Goal: Task Accomplishment & Management: Complete application form

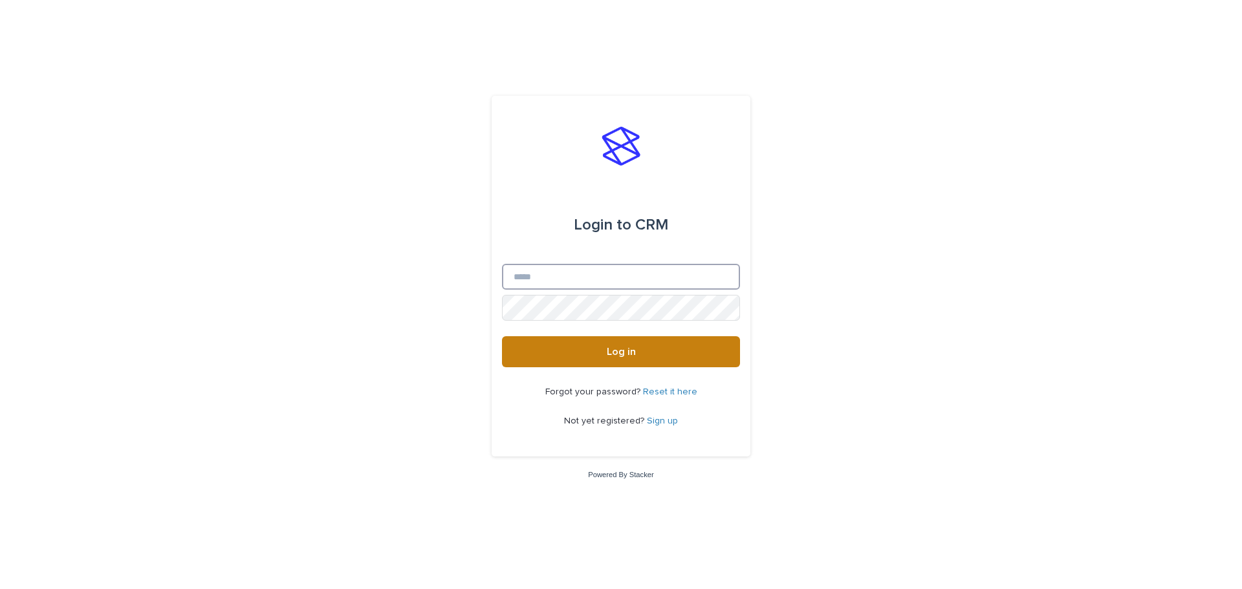
type input "**********"
click at [619, 341] on button "Log in" at bounding box center [621, 351] width 238 height 31
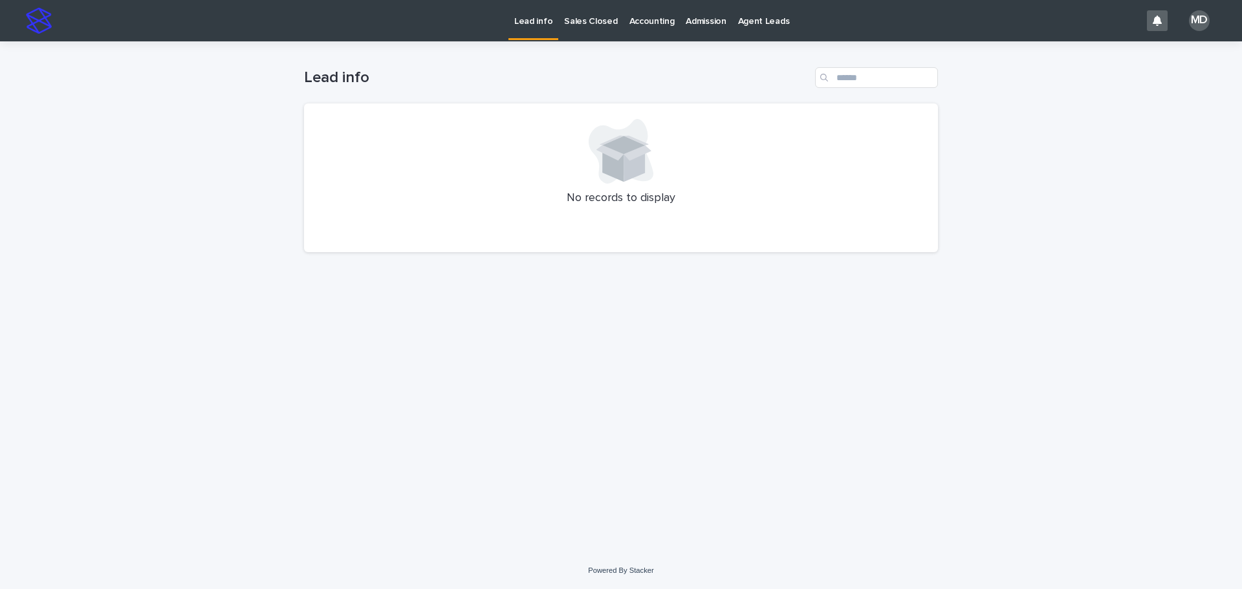
click at [687, 18] on p "Admission" at bounding box center [706, 13] width 40 height 27
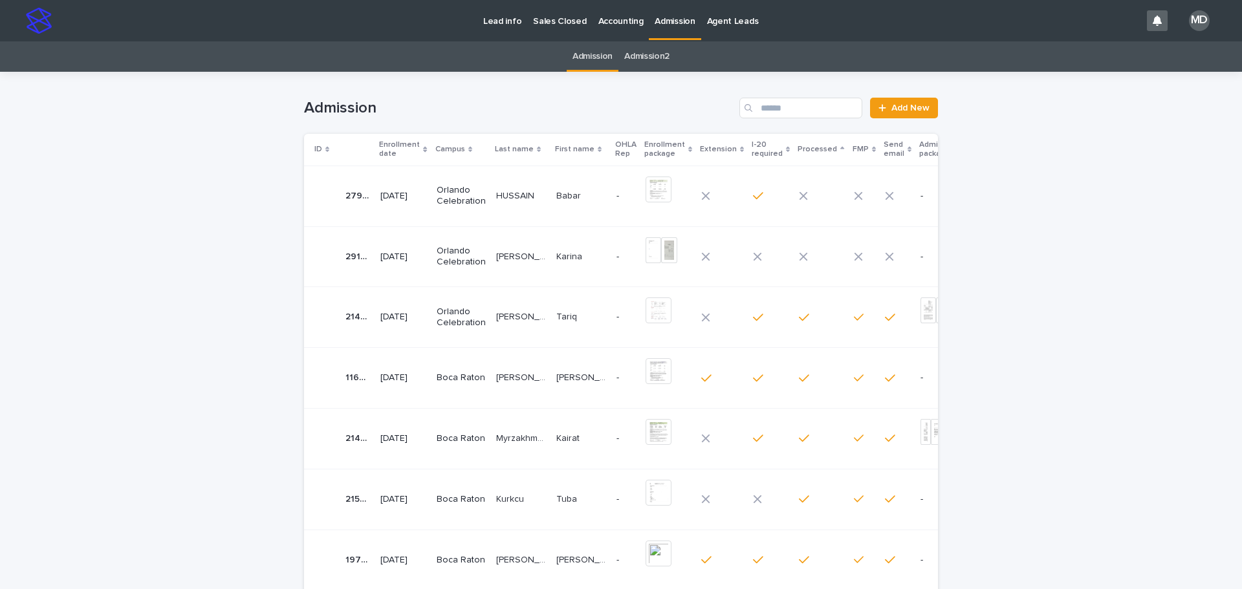
click at [506, 254] on p "[PERSON_NAME] [PERSON_NAME]" at bounding box center [522, 256] width 52 height 14
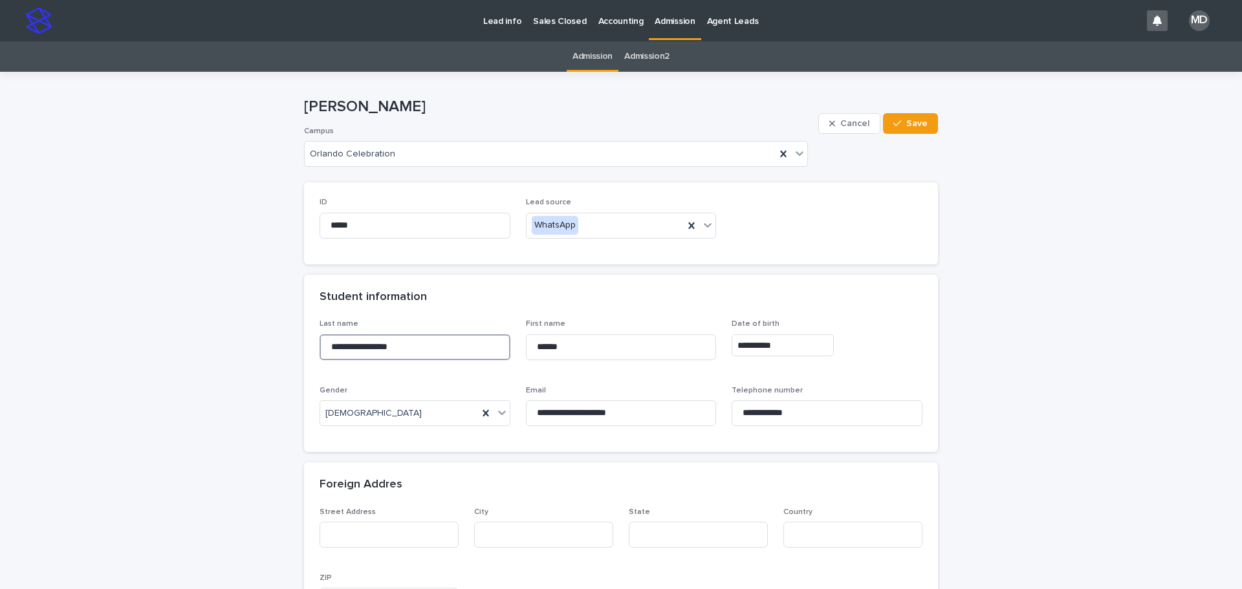
drag, startPoint x: 443, startPoint y: 341, endPoint x: 244, endPoint y: 341, distance: 198.5
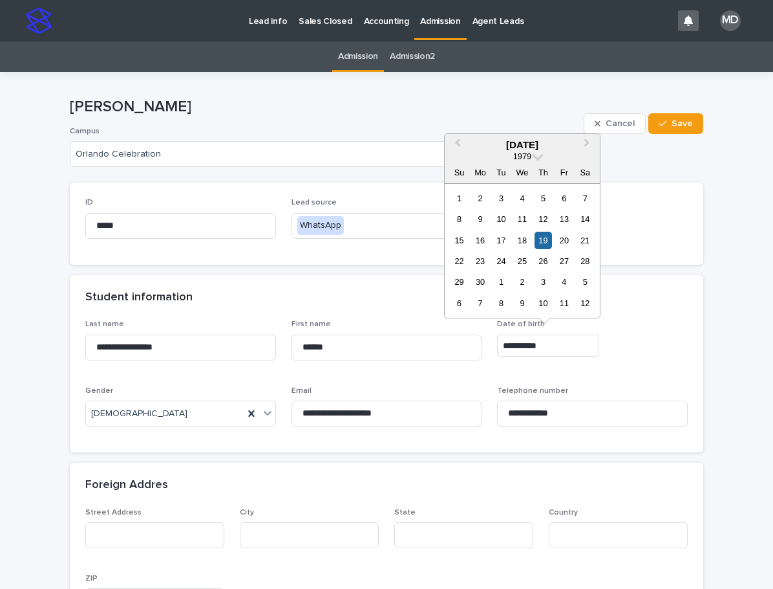
drag, startPoint x: 552, startPoint y: 342, endPoint x: 448, endPoint y: 268, distance: 128.5
click at [422, 316] on section "**********" at bounding box center [387, 363] width 634 height 177
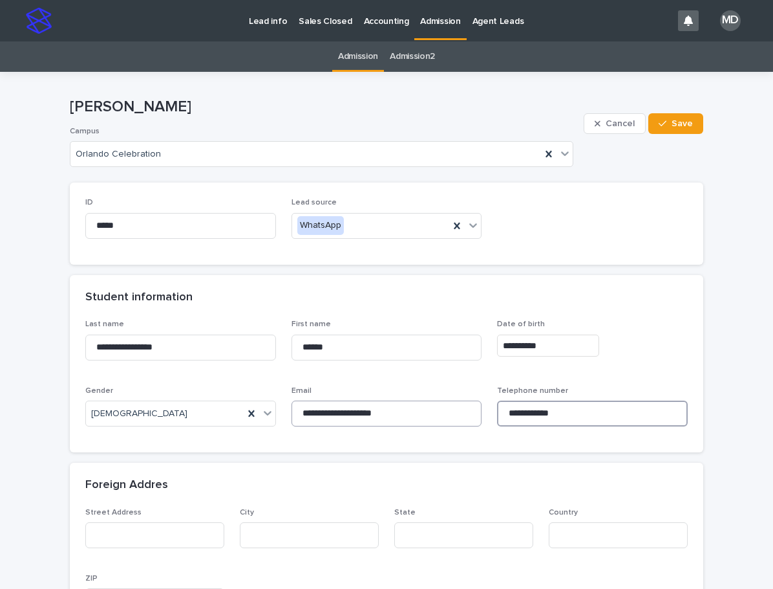
drag, startPoint x: 561, startPoint y: 410, endPoint x: 416, endPoint y: 403, distance: 144.4
click at [416, 405] on div "**********" at bounding box center [386, 377] width 603 height 117
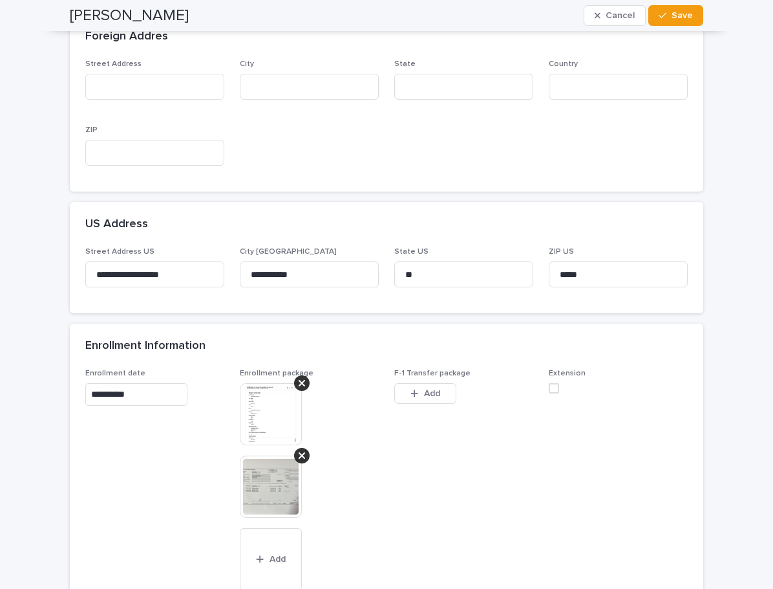
scroll to position [453, 0]
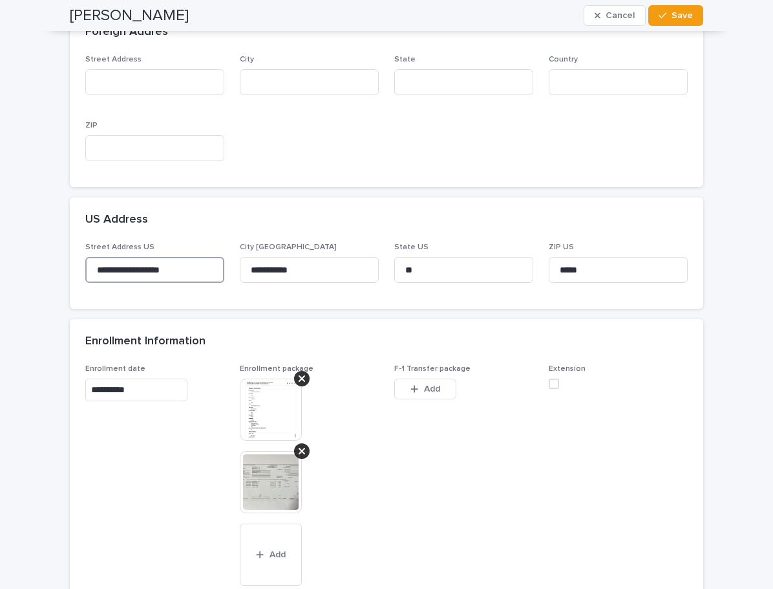
drag, startPoint x: 192, startPoint y: 262, endPoint x: 32, endPoint y: 254, distance: 160.0
click at [32, 254] on div "**********" at bounding box center [386, 515] width 773 height 1792
drag, startPoint x: 286, startPoint y: 266, endPoint x: 192, endPoint y: 255, distance: 95.1
click at [192, 255] on div "**********" at bounding box center [386, 268] width 603 height 50
drag, startPoint x: 420, startPoint y: 272, endPoint x: 336, endPoint y: 266, distance: 84.2
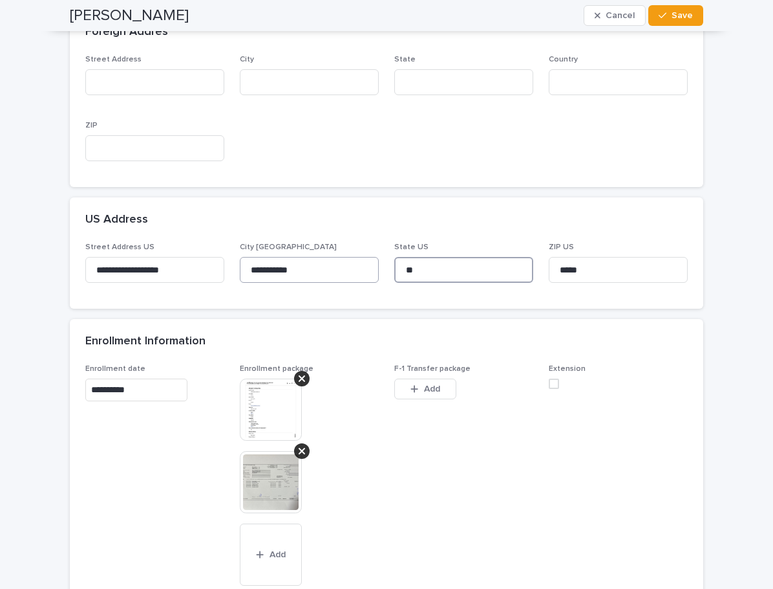
click at [336, 266] on div "**********" at bounding box center [386, 268] width 603 height 50
drag, startPoint x: 519, startPoint y: 260, endPoint x: 378, endPoint y: 250, distance: 140.7
click at [378, 250] on div "**********" at bounding box center [386, 268] width 603 height 50
click at [421, 457] on span "F-1 Transfer package This file cannot be opened Download File Add" at bounding box center [464, 482] width 139 height 237
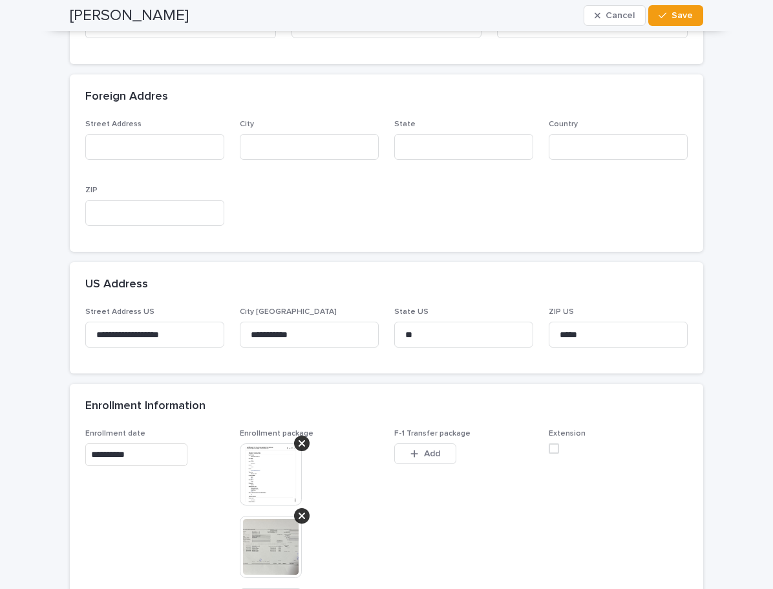
scroll to position [0, 0]
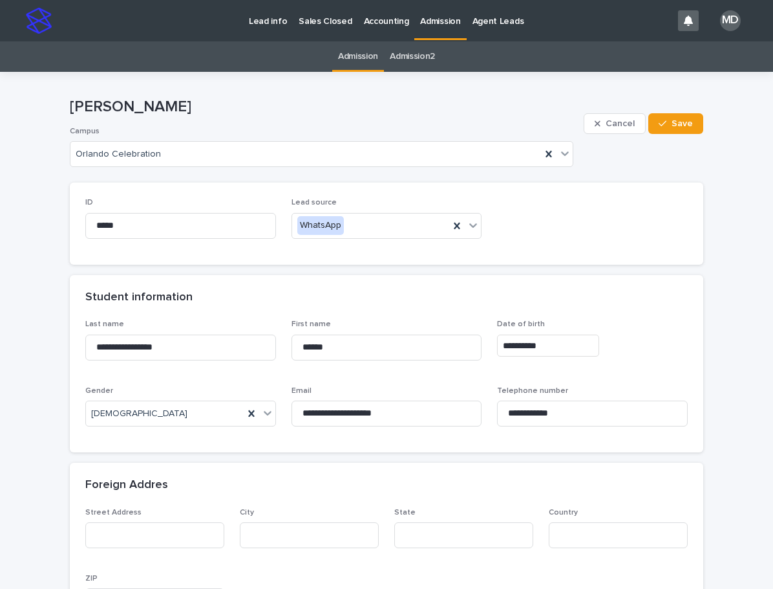
click at [698, 429] on div "**********" at bounding box center [387, 385] width 634 height 133
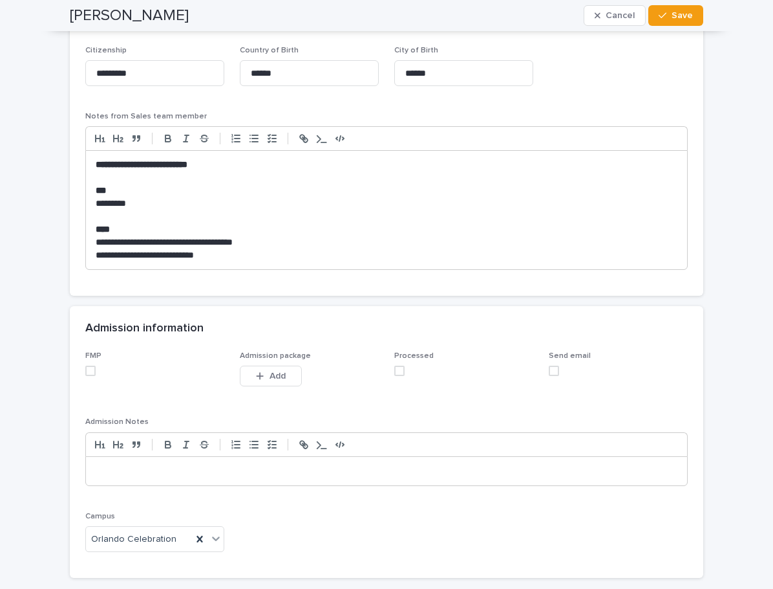
scroll to position [1229, 0]
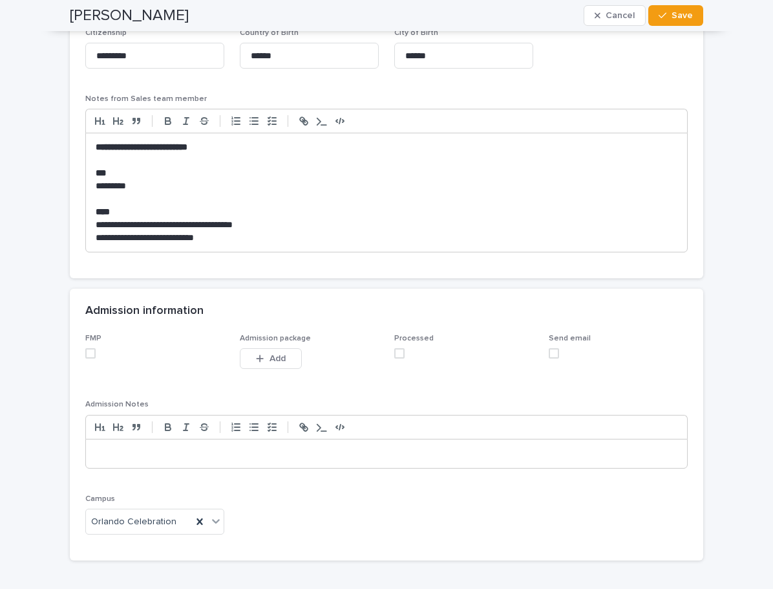
click at [87, 354] on span at bounding box center [90, 353] width 10 height 10
click at [398, 352] on span at bounding box center [400, 353] width 10 height 10
click at [673, 17] on span "Save" at bounding box center [682, 15] width 21 height 9
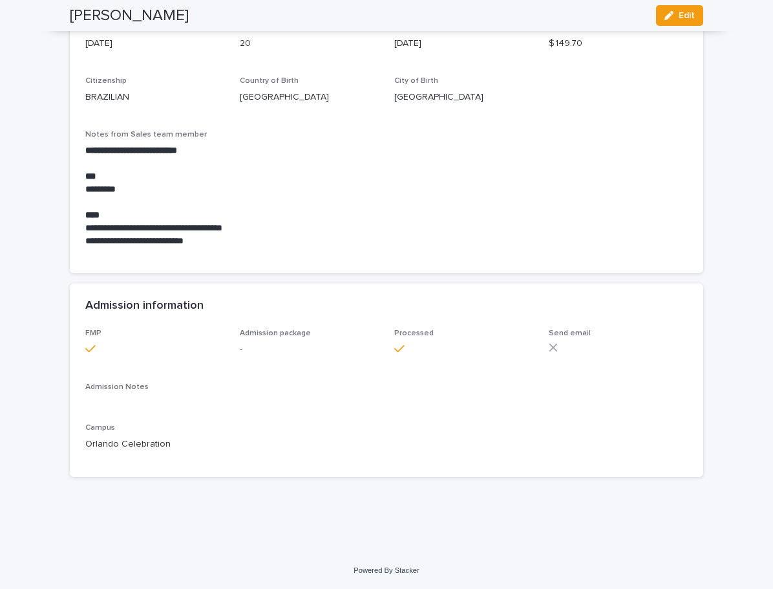
scroll to position [922, 0]
click at [667, 18] on icon "button" at bounding box center [669, 15] width 9 height 9
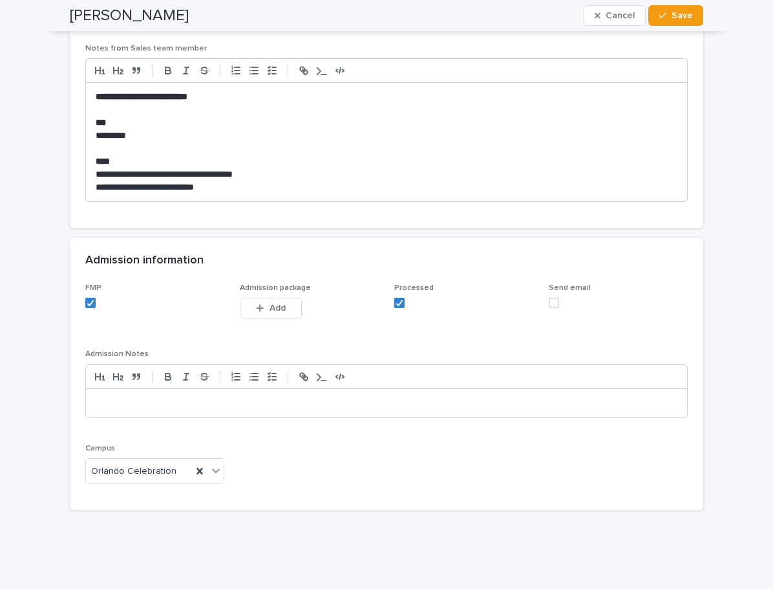
scroll to position [1312, 0]
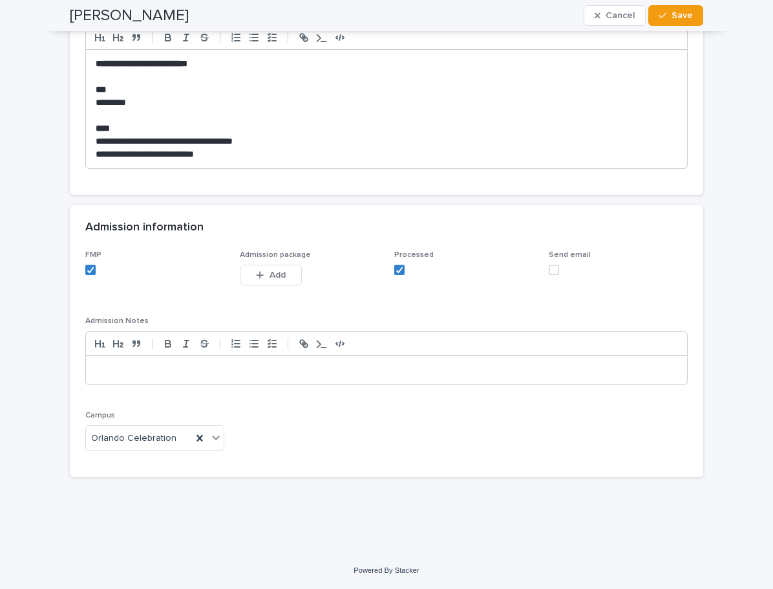
click at [549, 269] on span at bounding box center [554, 270] width 10 height 10
click at [672, 18] on span "Save" at bounding box center [682, 15] width 21 height 9
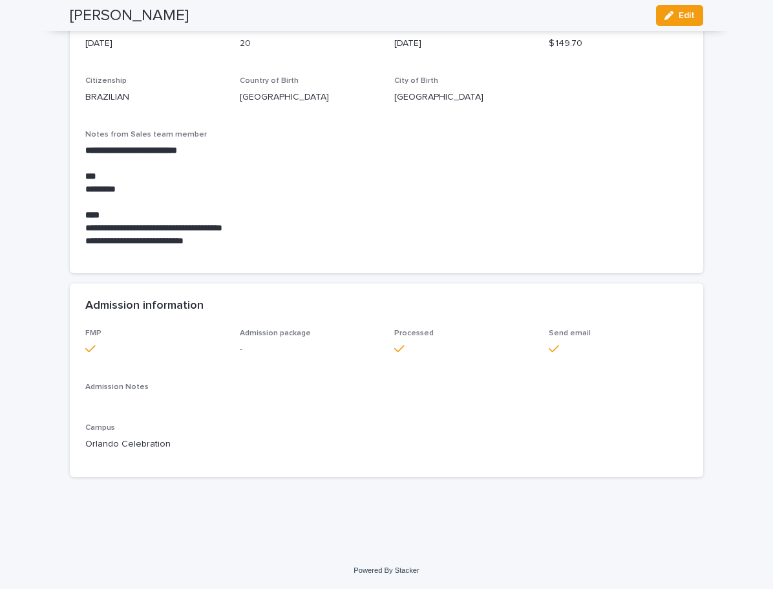
scroll to position [922, 0]
click at [528, 444] on div "FMP Admission package - Processed Send email Admission Notes ••• Campus Orlando…" at bounding box center [386, 395] width 603 height 133
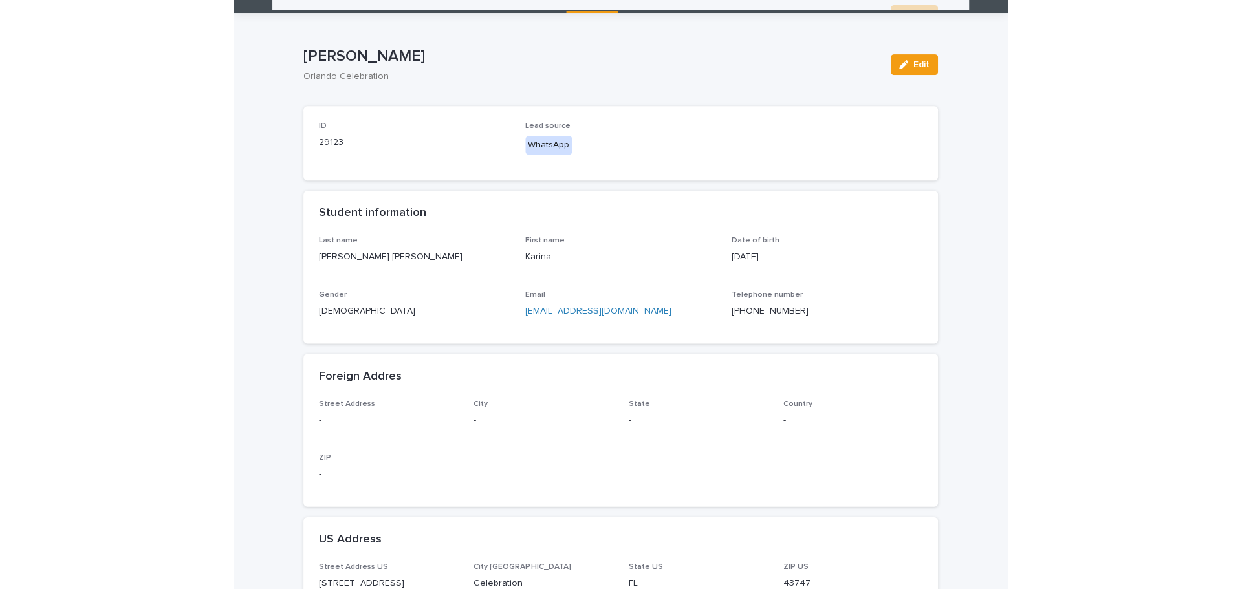
scroll to position [0, 0]
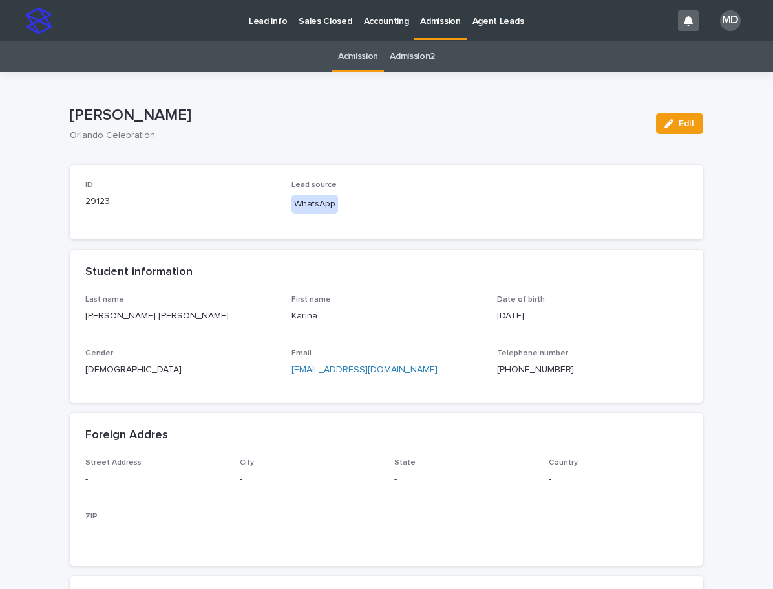
click at [422, 13] on p "Admission" at bounding box center [440, 13] width 40 height 27
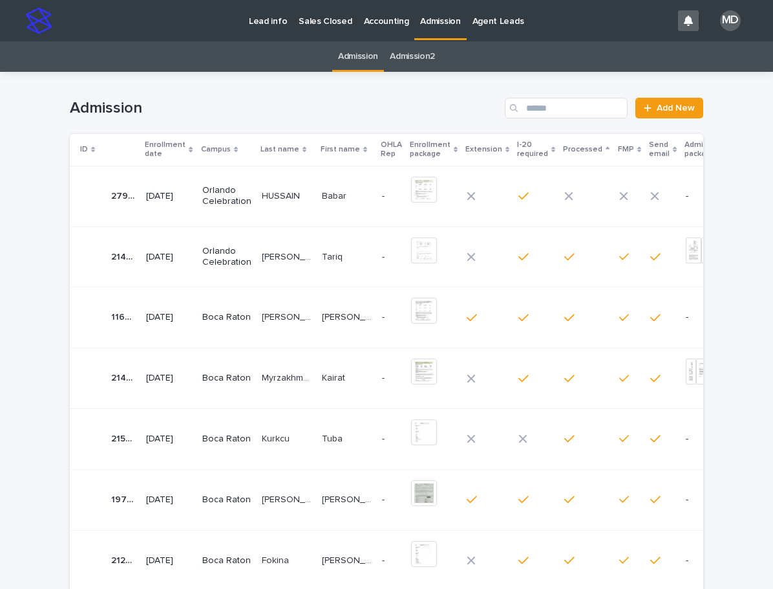
click at [202, 191] on p "Orlando Celebration" at bounding box center [226, 196] width 49 height 22
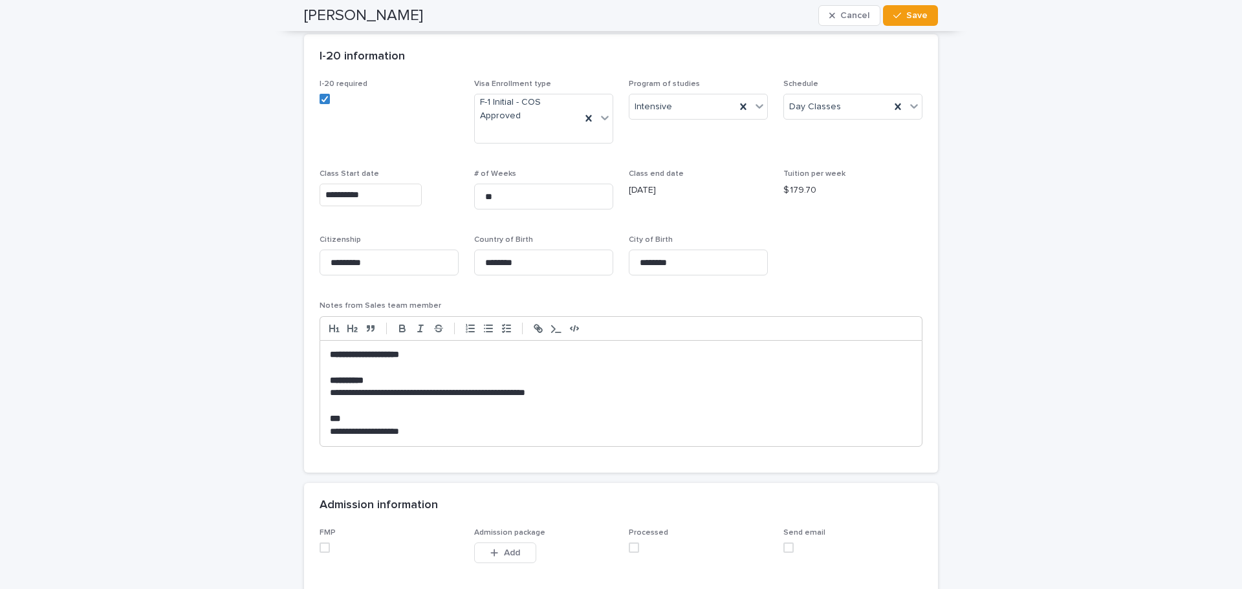
scroll to position [1182, 0]
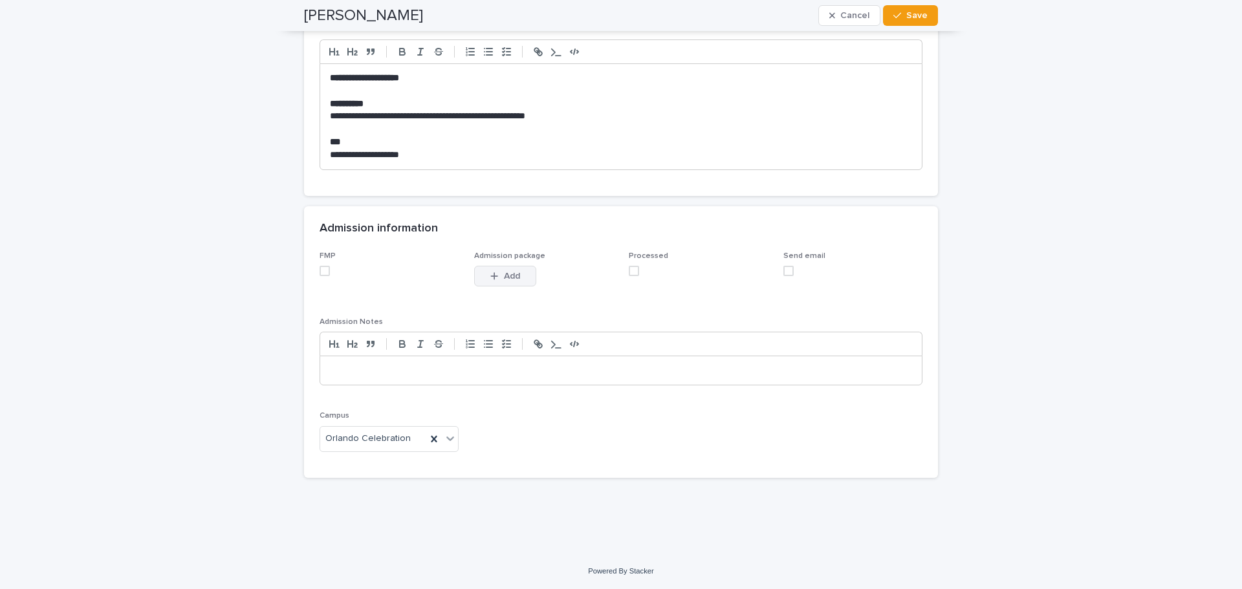
click at [497, 276] on div "button" at bounding box center [496, 276] width 13 height 9
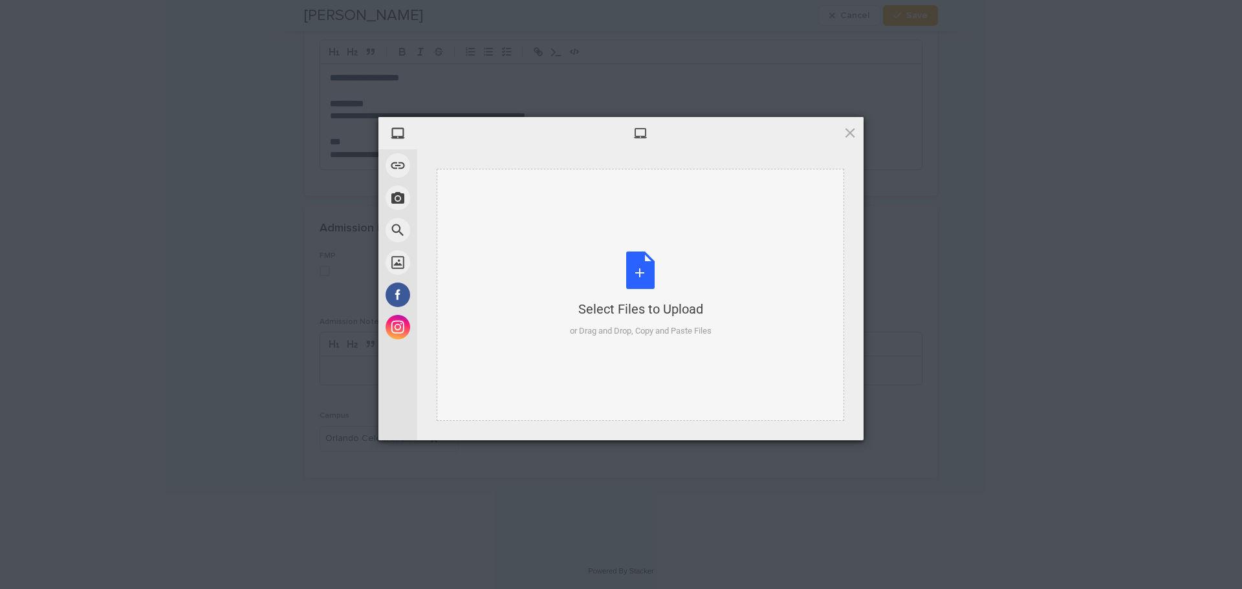
click at [655, 266] on div "Select Files to Upload or Drag and Drop, Copy and Paste Files" at bounding box center [641, 295] width 142 height 86
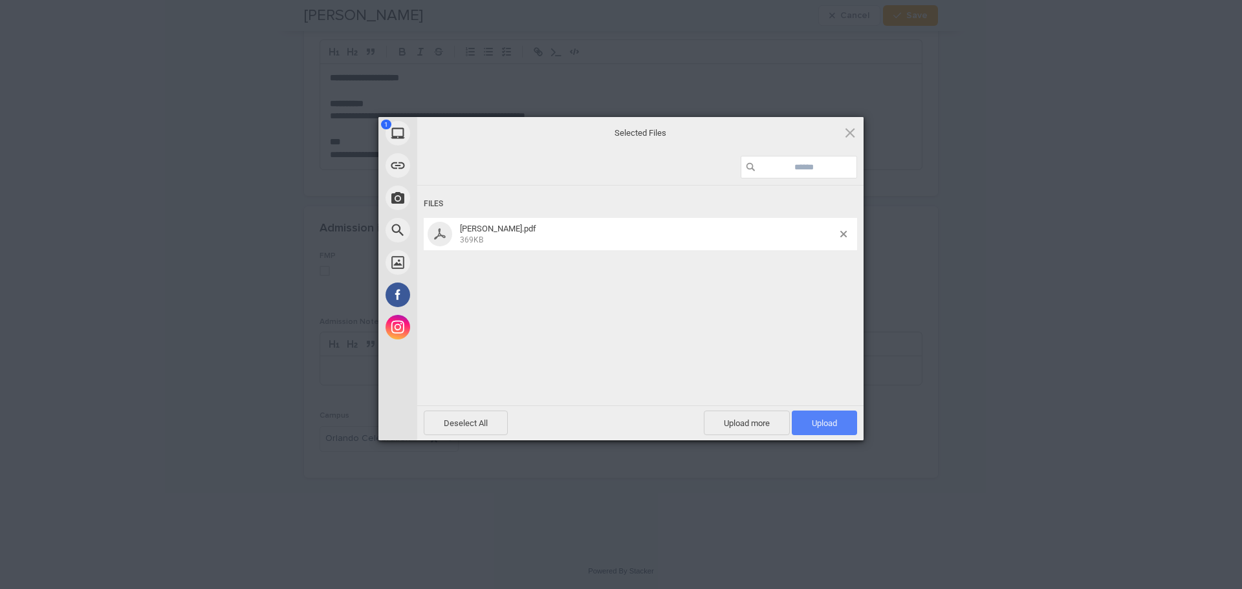
click at [836, 426] on span "Upload 1" at bounding box center [824, 423] width 25 height 10
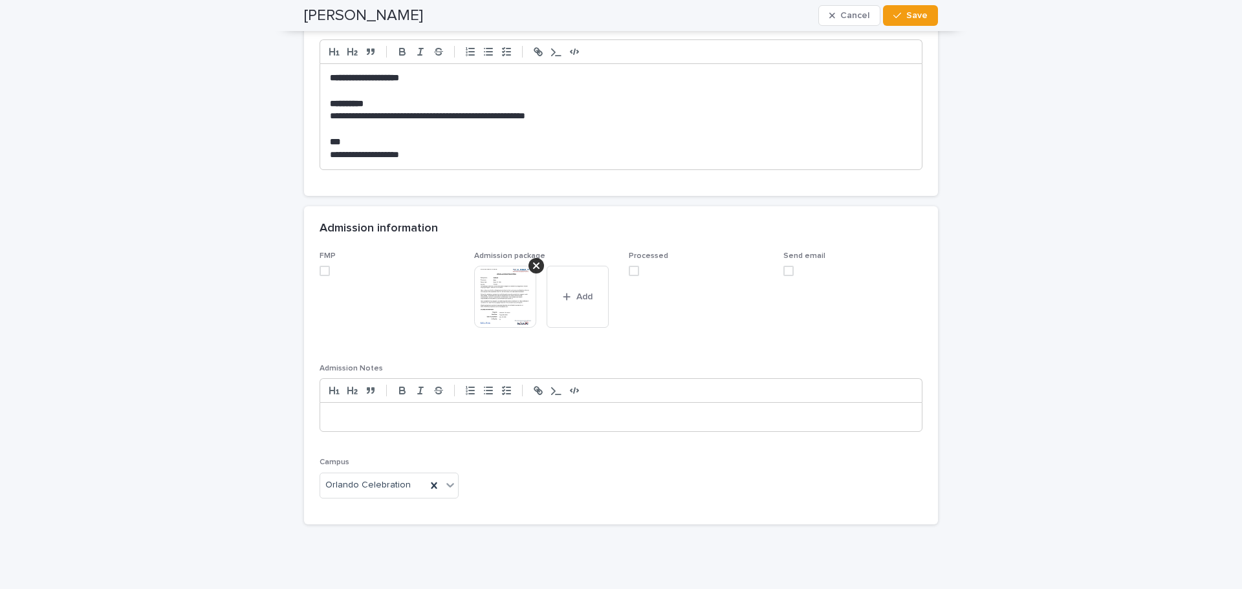
click at [320, 266] on span at bounding box center [324, 271] width 10 height 10
drag, startPoint x: 571, startPoint y: 299, endPoint x: 572, endPoint y: 321, distance: 22.0
click at [576, 299] on span "Add" at bounding box center [584, 296] width 16 height 9
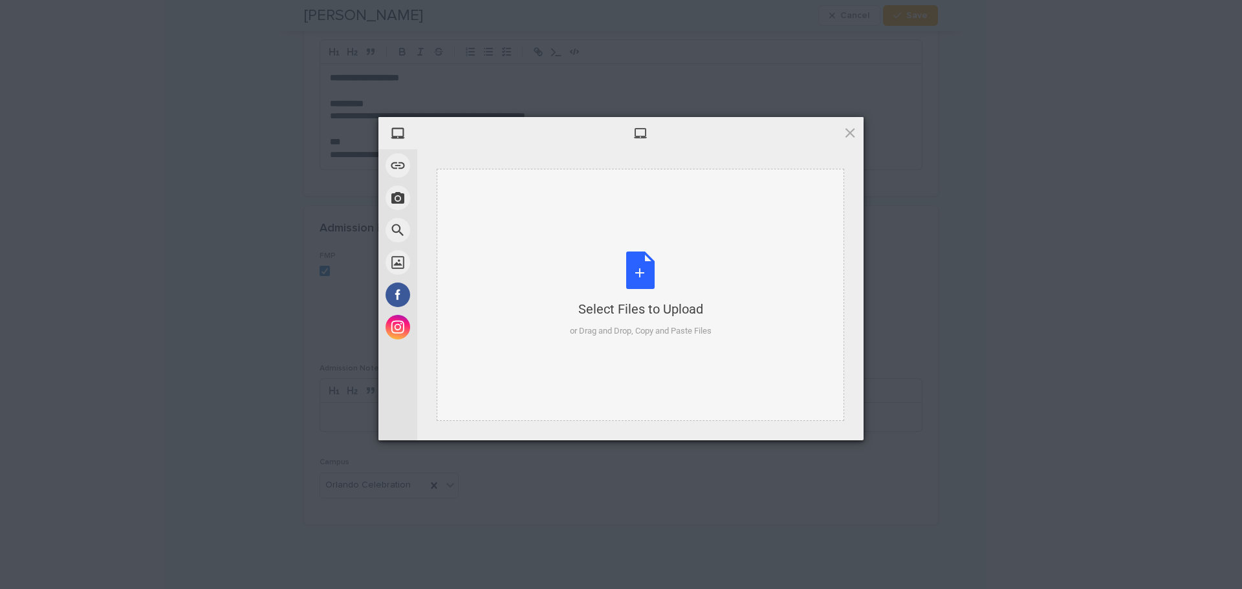
click at [629, 261] on div "Select Files to Upload or Drag and Drop, Copy and Paste Files" at bounding box center [641, 295] width 142 height 86
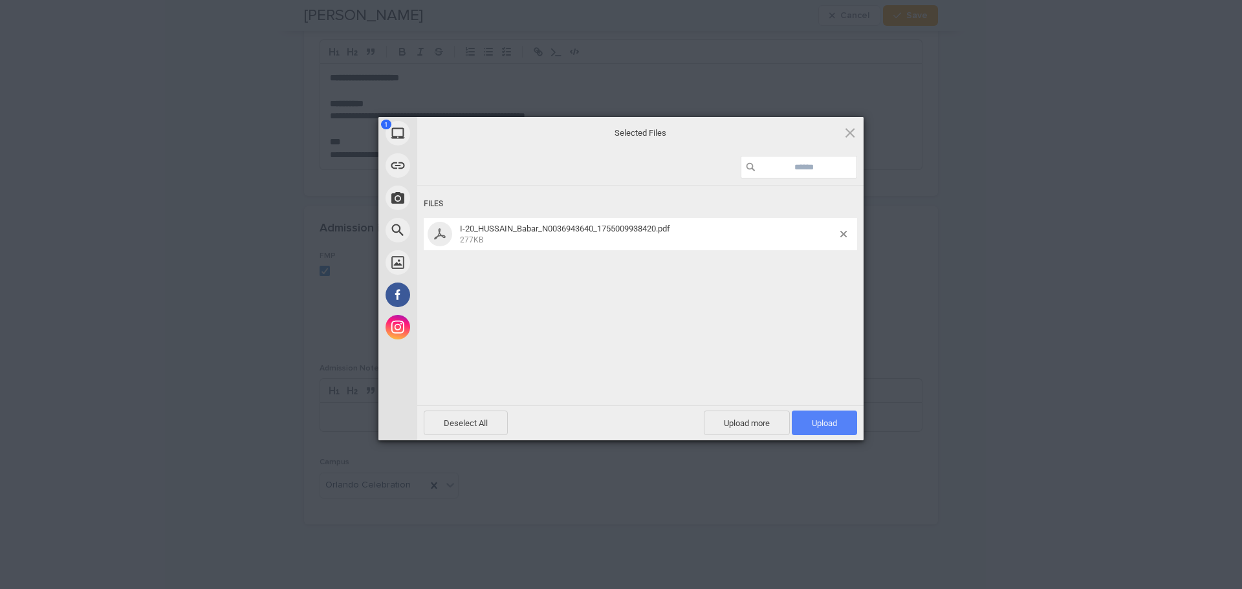
drag, startPoint x: 839, startPoint y: 420, endPoint x: 838, endPoint y: 434, distance: 13.6
click at [839, 420] on span "Upload 1" at bounding box center [824, 423] width 65 height 25
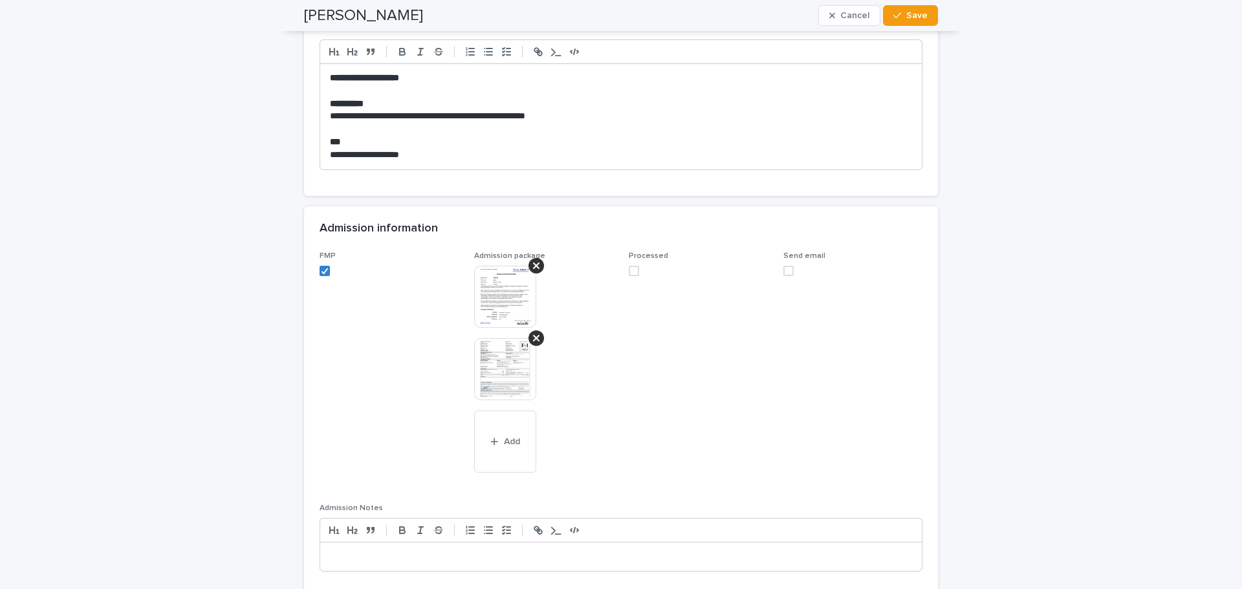
click at [629, 265] on div "Processed" at bounding box center [698, 269] width 139 height 35
click at [629, 270] on span at bounding box center [634, 271] width 10 height 10
click at [919, 23] on button "Save" at bounding box center [910, 15] width 55 height 21
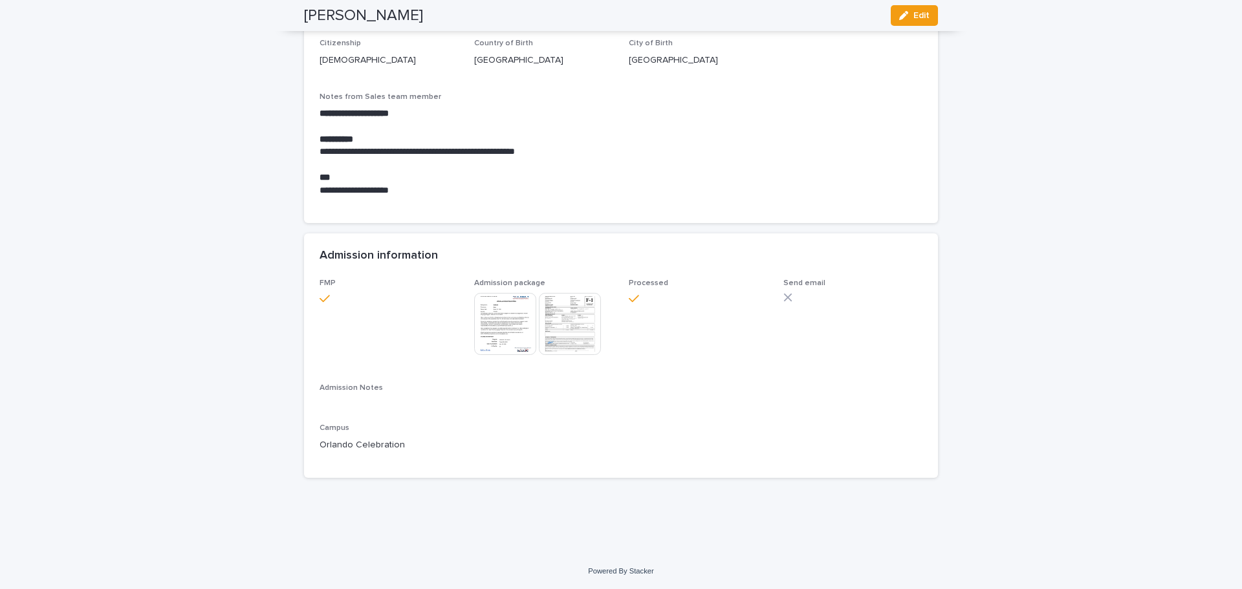
scroll to position [959, 0]
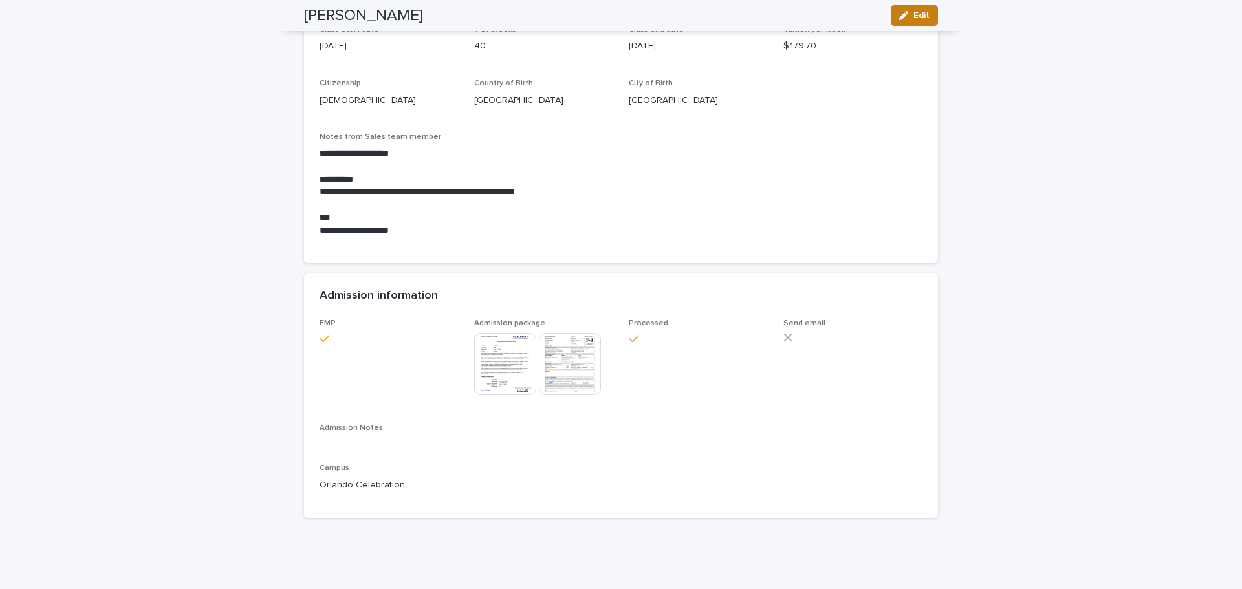
click at [927, 19] on button "Edit" at bounding box center [914, 15] width 47 height 21
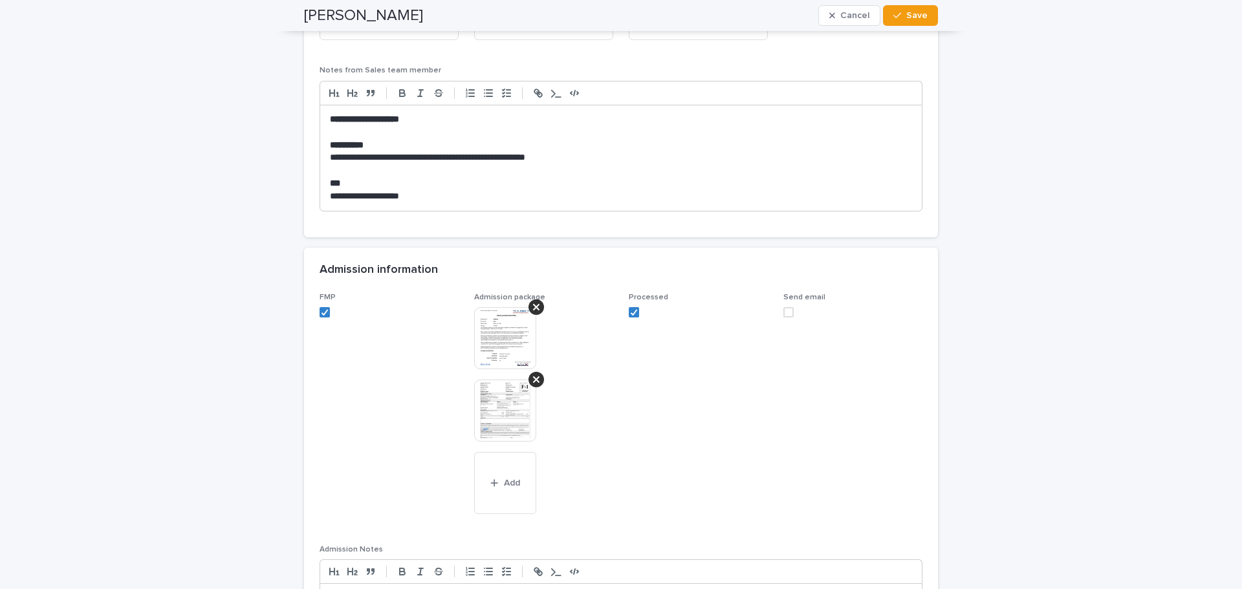
scroll to position [1153, 0]
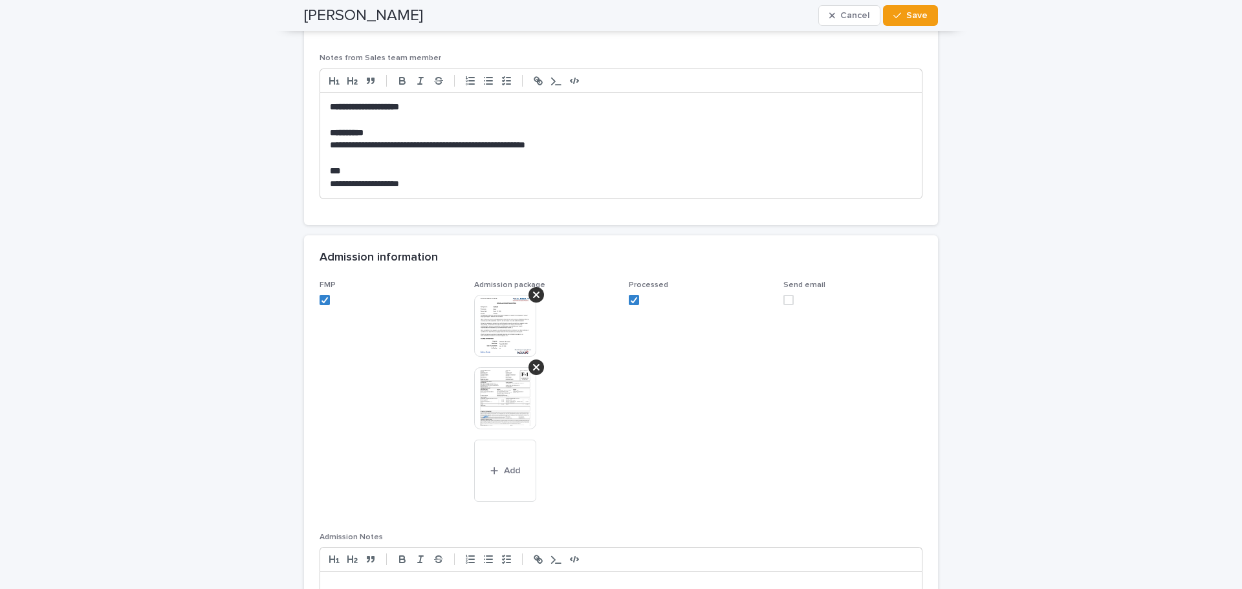
click at [783, 296] on span at bounding box center [788, 300] width 10 height 10
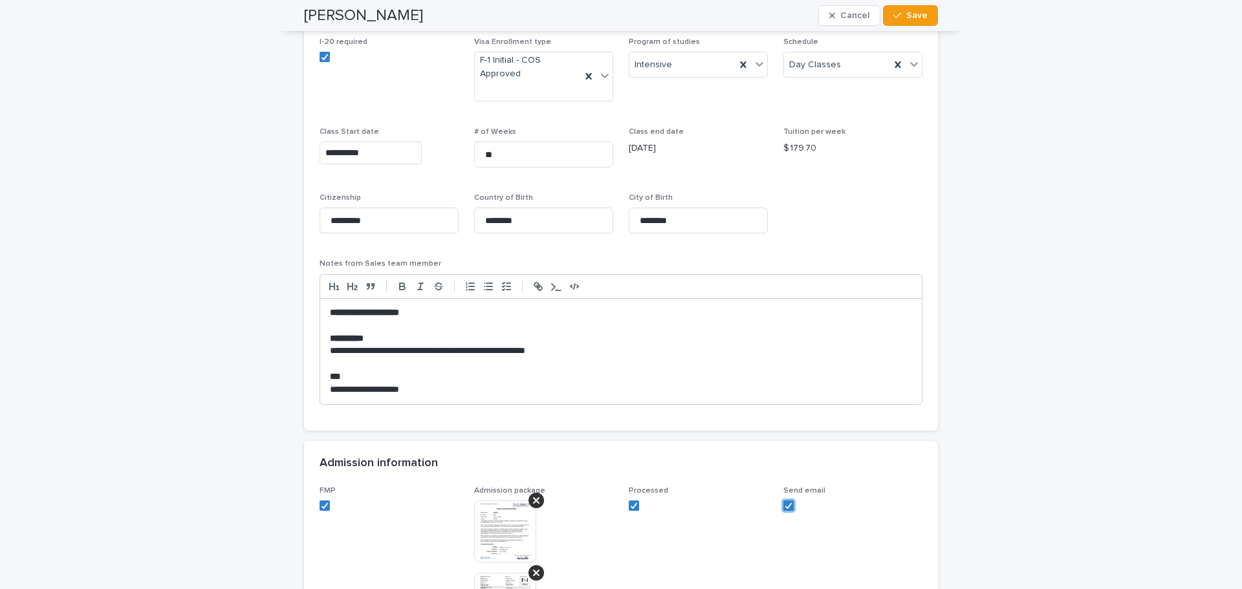
scroll to position [894, 0]
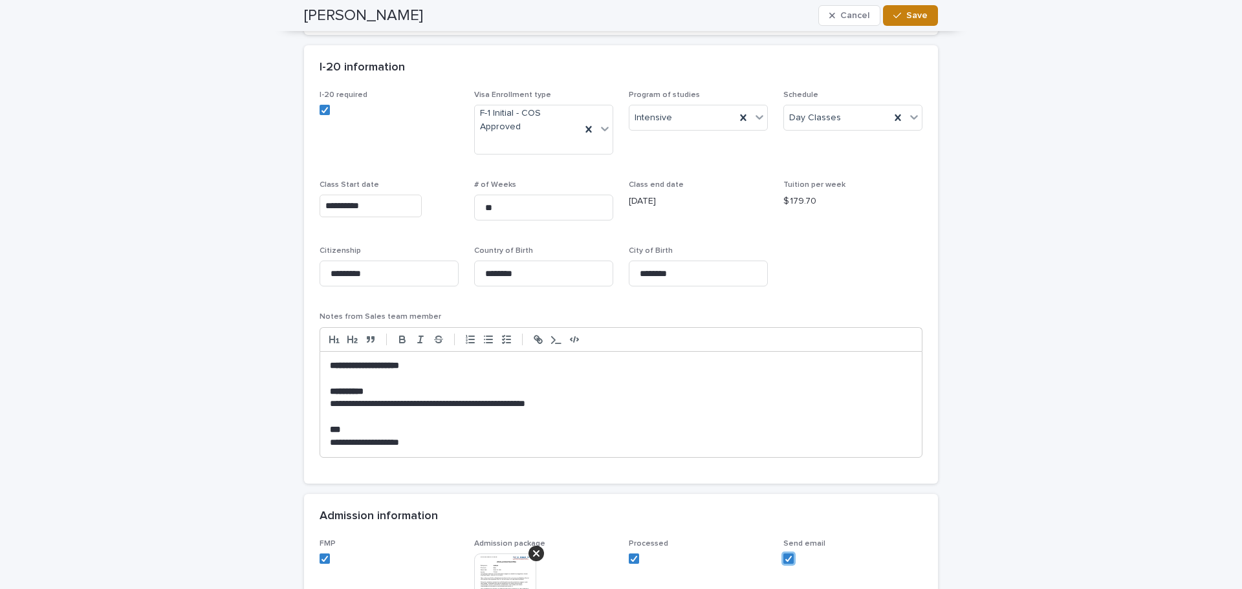
click at [900, 16] on div "button" at bounding box center [899, 15] width 13 height 9
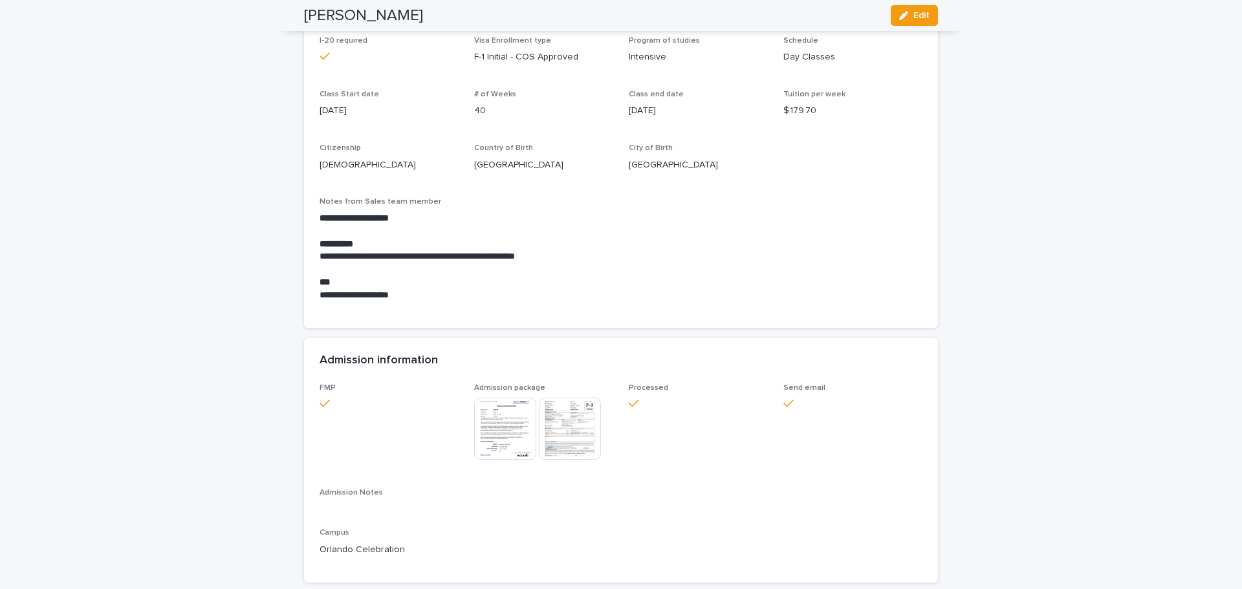
scroll to position [690, 0]
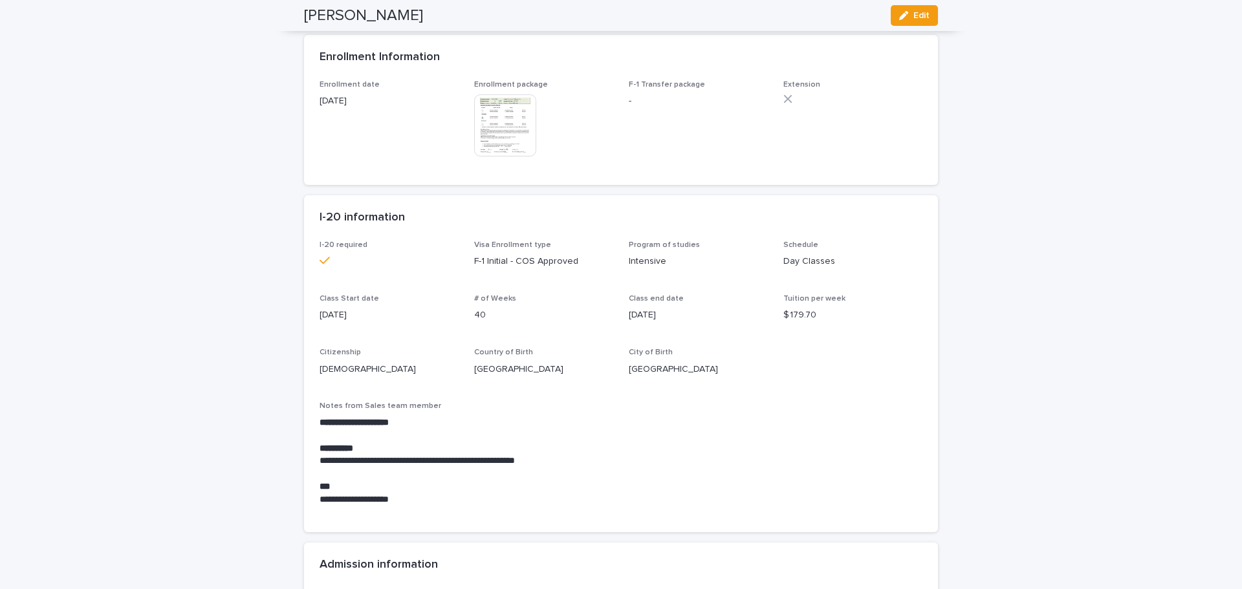
click at [756, 359] on div "**********" at bounding box center [620, 379] width 603 height 276
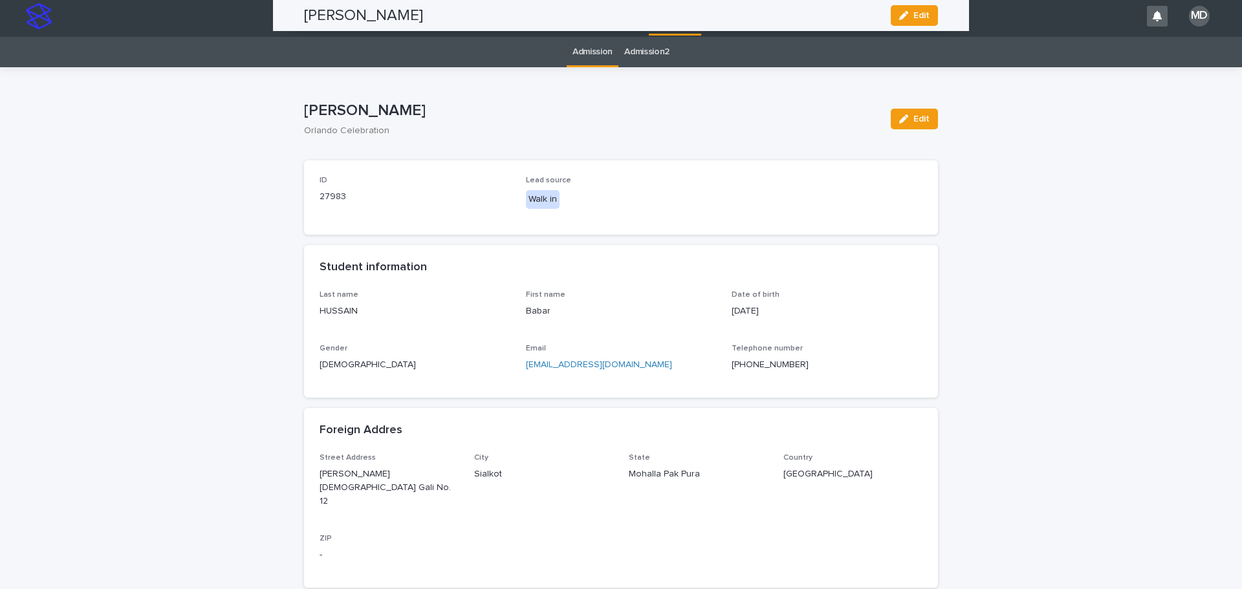
scroll to position [0, 0]
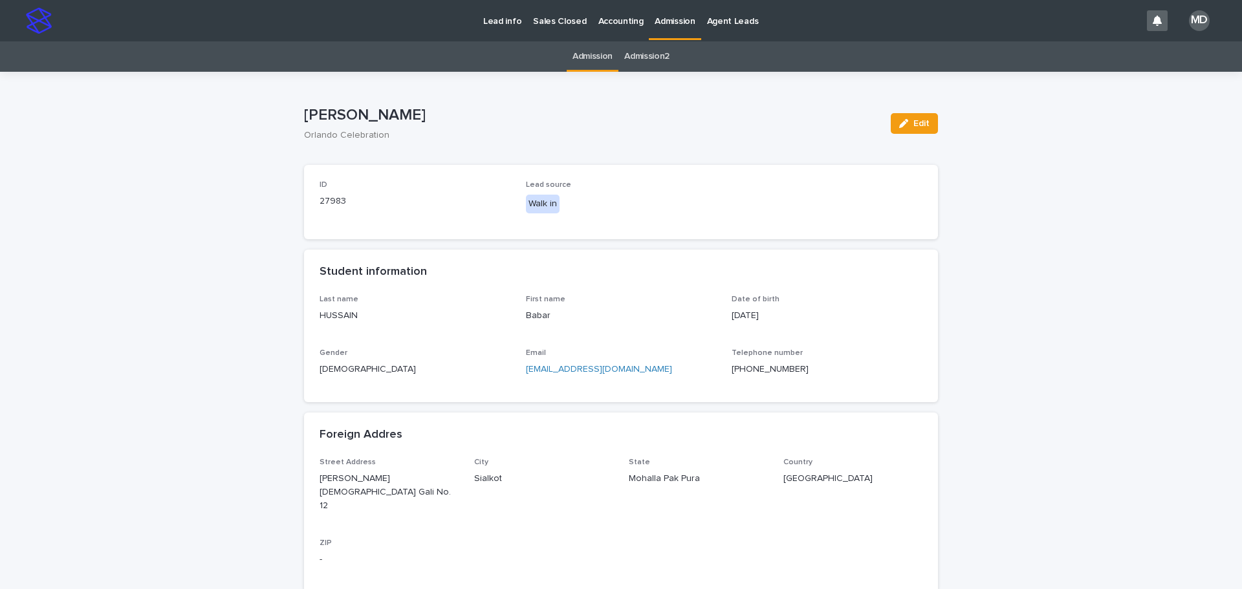
click at [674, 19] on p "Admission" at bounding box center [674, 13] width 40 height 27
